Goal: Task Accomplishment & Management: Manage account settings

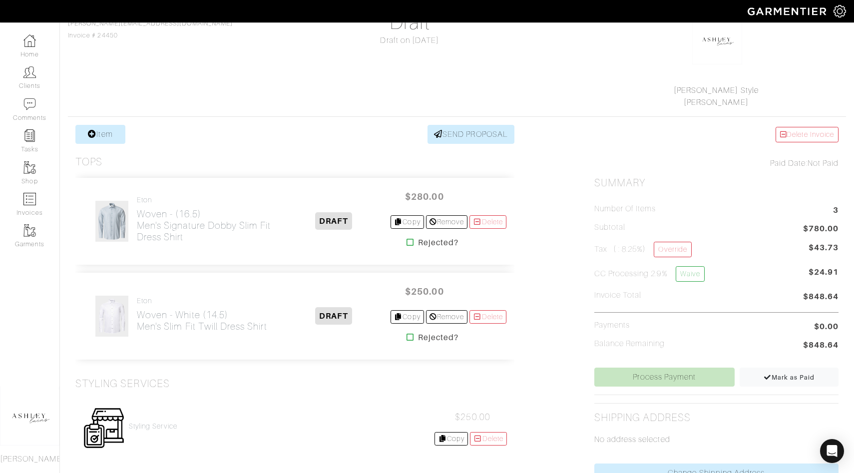
scroll to position [277, 0]
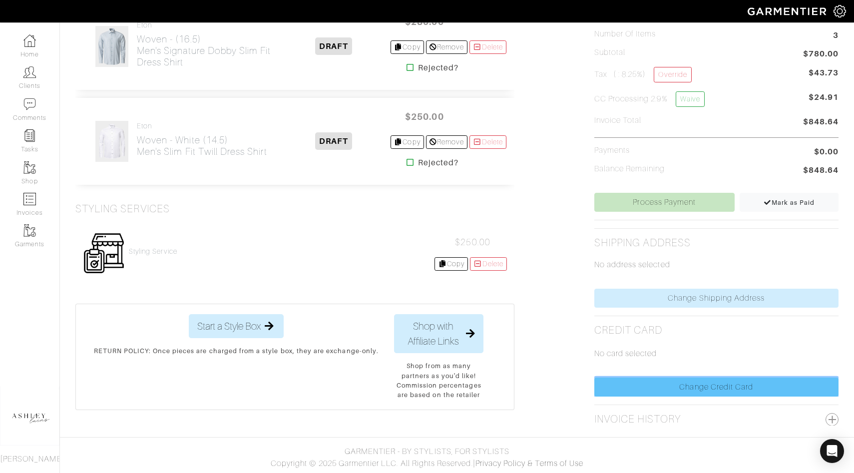
click at [689, 389] on link "Change Credit Card" at bounding box center [716, 386] width 244 height 19
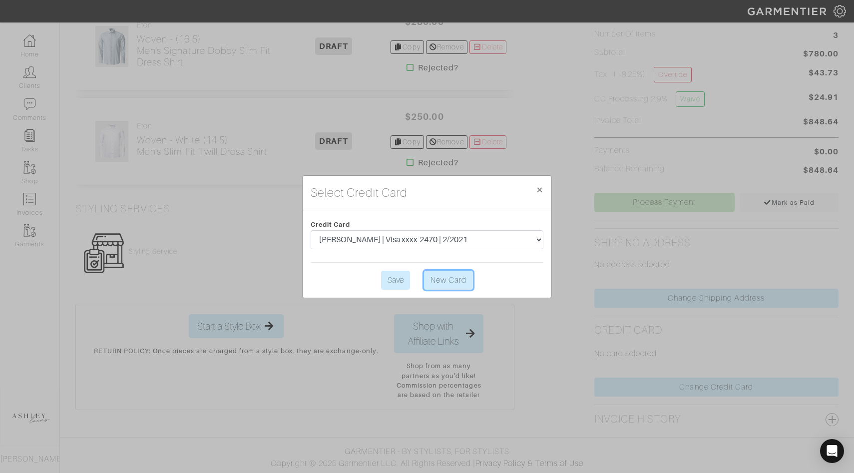
click at [453, 280] on link "New Card" at bounding box center [448, 280] width 49 height 19
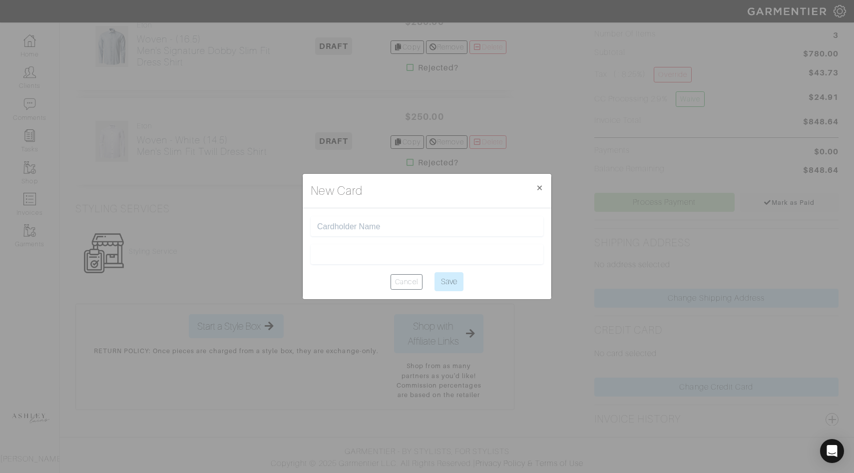
click at [371, 225] on input "text" at bounding box center [427, 226] width 220 height 9
drag, startPoint x: 397, startPoint y: 226, endPoint x: 317, endPoint y: 226, distance: 79.9
click at [317, 226] on input "[CREDIT_CARD_NUMBER]" at bounding box center [427, 226] width 220 height 9
drag, startPoint x: 403, startPoint y: 220, endPoint x: 354, endPoint y: 220, distance: 49.4
click at [354, 220] on div "[CREDIT_CARD_NUMBER]" at bounding box center [427, 226] width 233 height 20
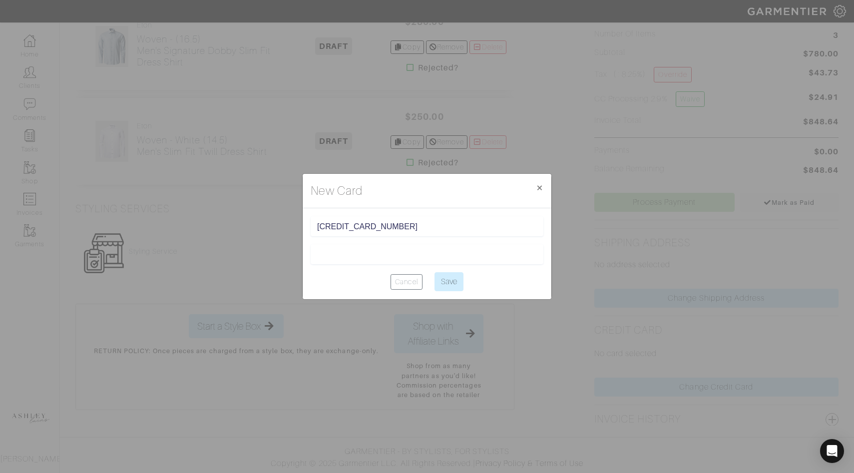
click at [354, 230] on input "[CREDIT_CARD_NUMBER]" at bounding box center [427, 226] width 220 height 9
type input "[PERSON_NAME]"
click at [458, 259] on div at bounding box center [427, 254] width 233 height 20
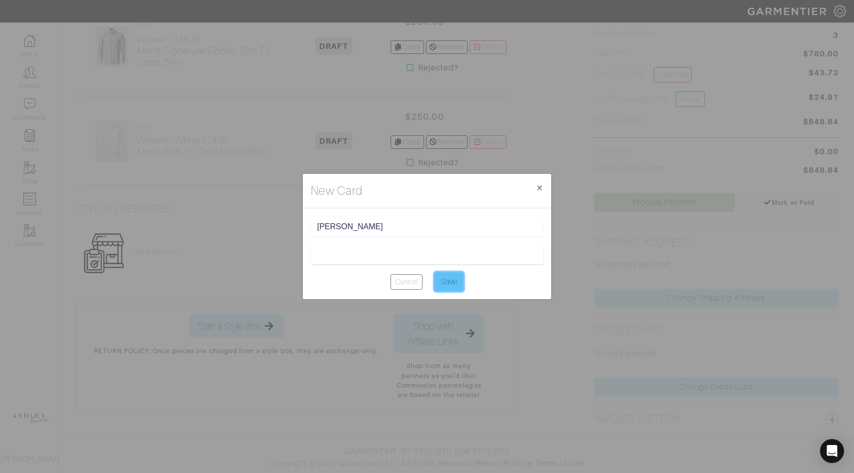
click at [449, 281] on input "Save" at bounding box center [448, 281] width 29 height 19
type input "Saving..."
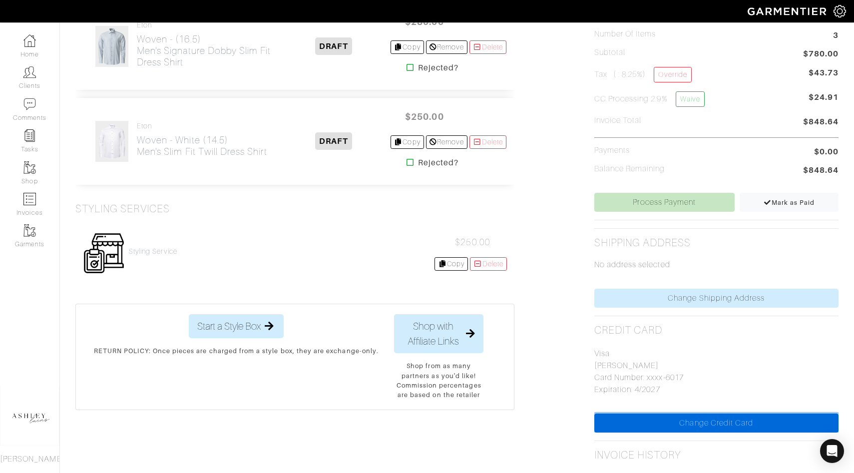
scroll to position [313, 0]
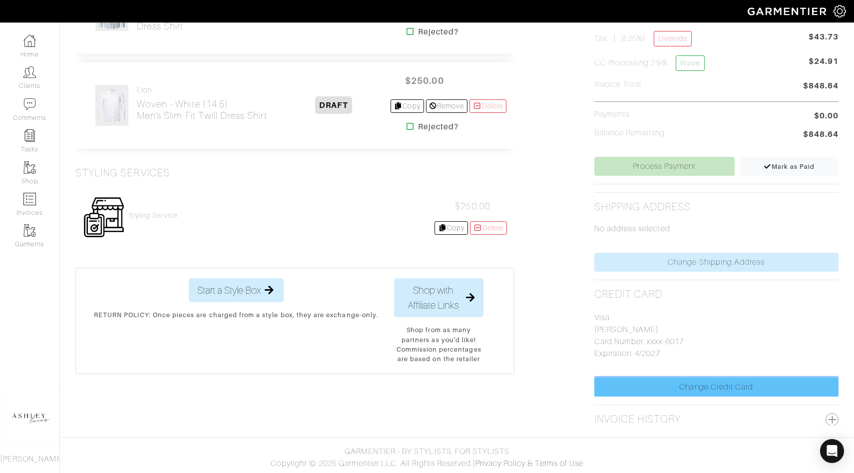
click at [746, 383] on link "Change Credit Card" at bounding box center [716, 386] width 244 height 19
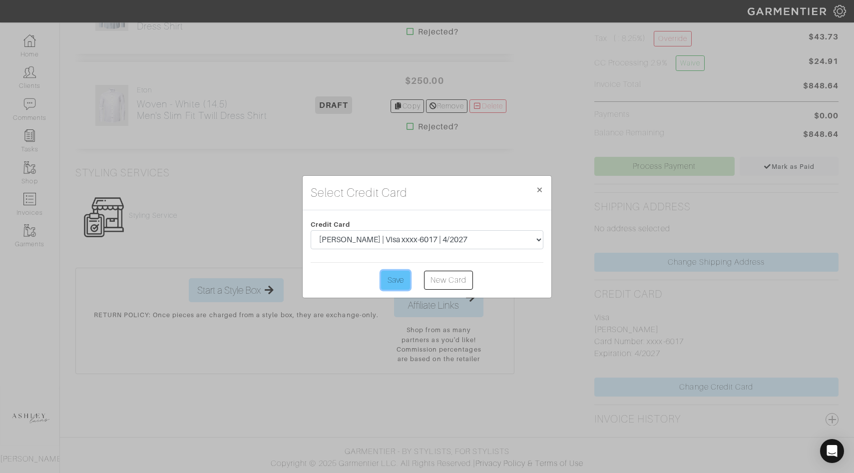
click at [390, 282] on input "Save" at bounding box center [395, 280] width 29 height 19
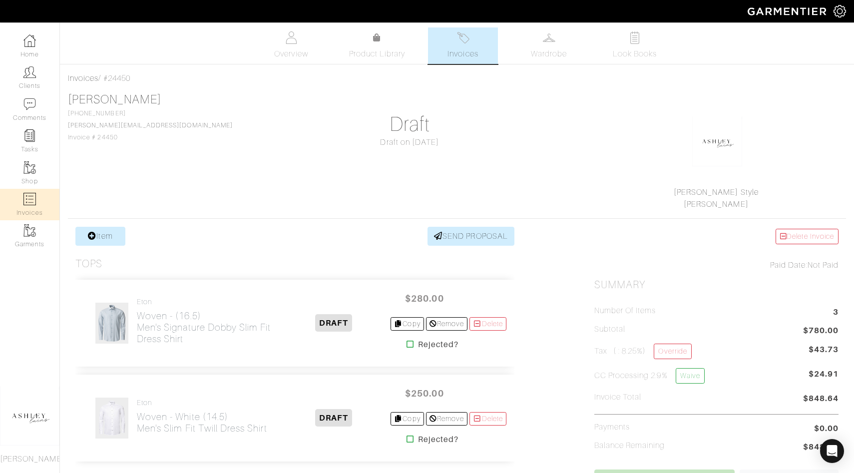
click at [40, 191] on link "Invoices" at bounding box center [29, 204] width 59 height 31
select select
